Goal: Check status: Check status

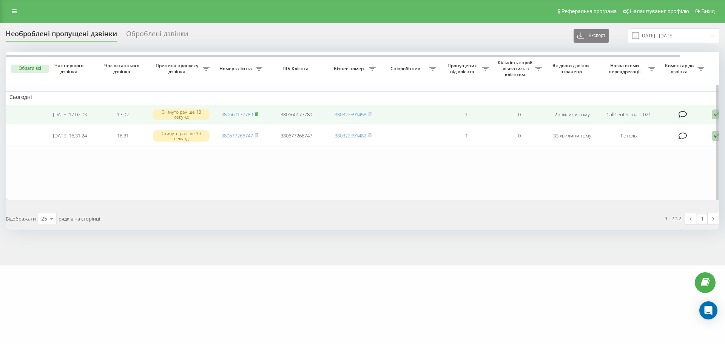
click at [257, 114] on rect at bounding box center [256, 114] width 2 height 3
